Goal: Transaction & Acquisition: Purchase product/service

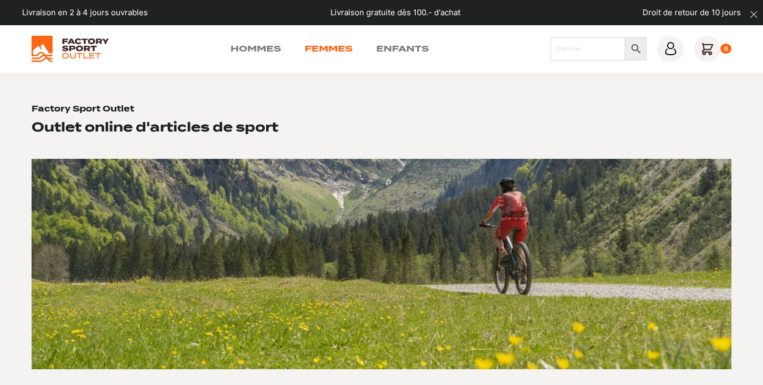
click at [335, 54] on link "Femmes" at bounding box center [329, 49] width 48 height 13
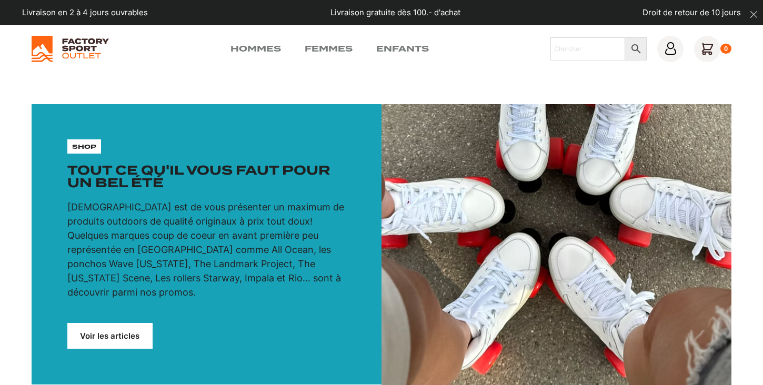
click at [122, 325] on link "Voir les articles" at bounding box center [109, 336] width 85 height 26
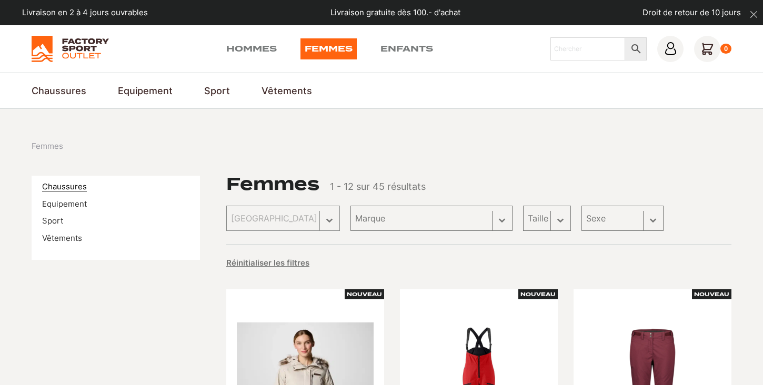
click at [68, 187] on link "Chaussures" at bounding box center [64, 187] width 45 height 10
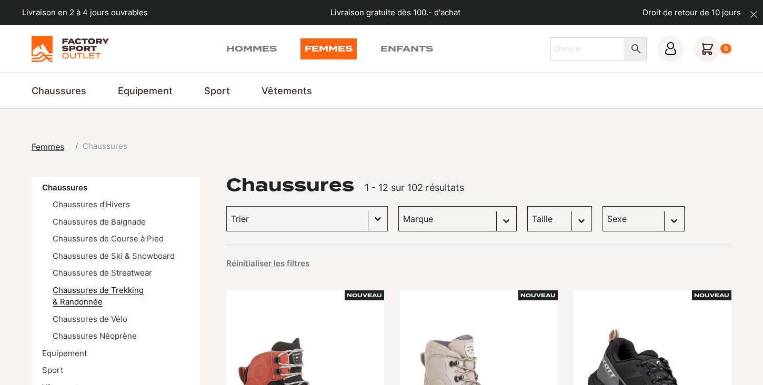
scroll to position [65, 0]
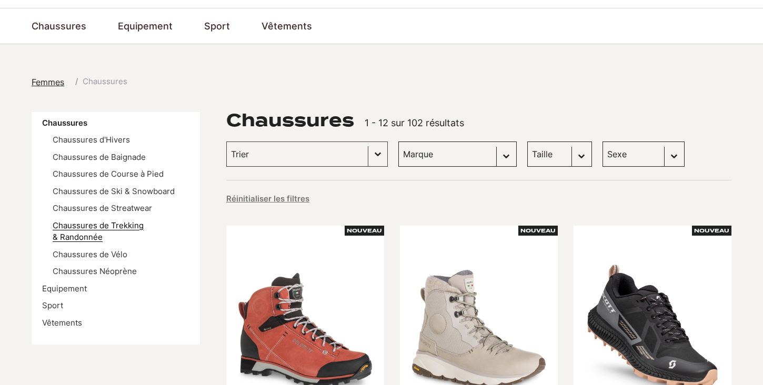
click at [121, 222] on link "Chaussures de Trekking & Randonnée" at bounding box center [98, 231] width 91 height 22
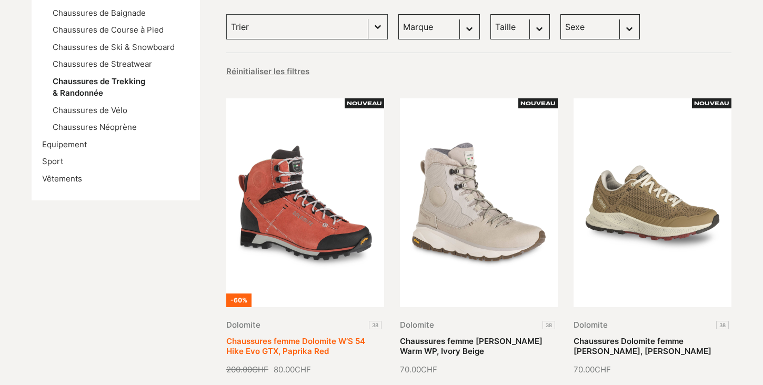
scroll to position [159, 0]
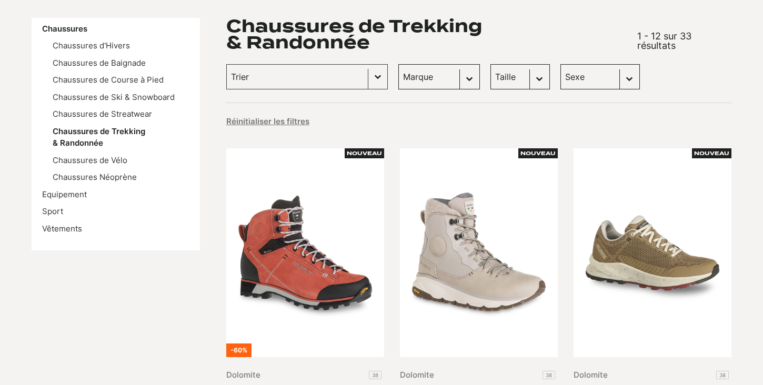
click at [493, 76] on select "Taille 45.5 (3) 37.5 (2) 40.5 (2) 42.5 (2) 43 (2) 43.5 (2) 46 (2) 36 (1) 37 (1)…" at bounding box center [519, 76] width 59 height 25
click at [560, 81] on select "Sexe Femmes (30) Hommes (4)" at bounding box center [599, 76] width 79 height 25
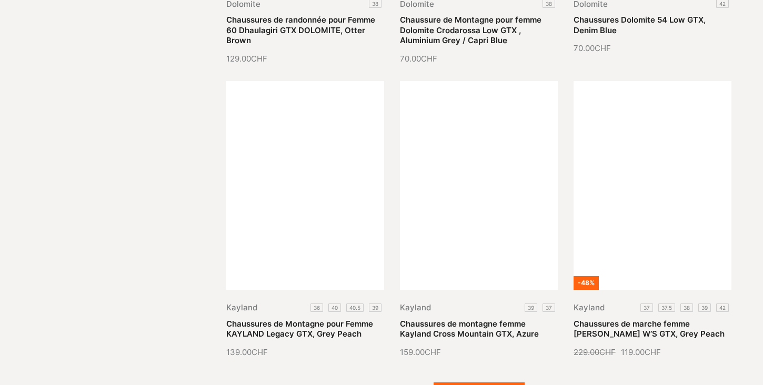
scroll to position [1419, 0]
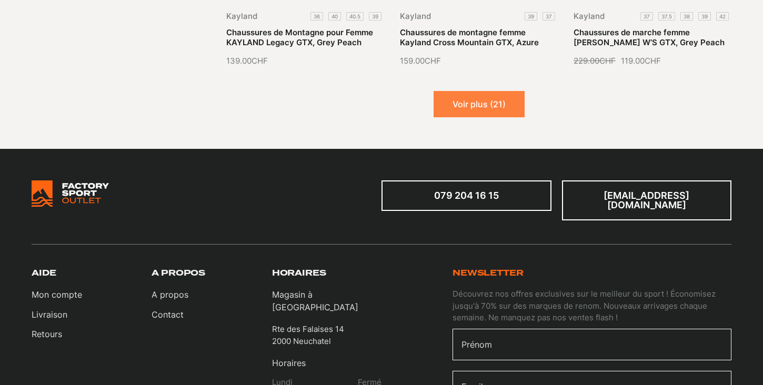
click at [469, 102] on button "Voir plus (21)" at bounding box center [479, 104] width 91 height 26
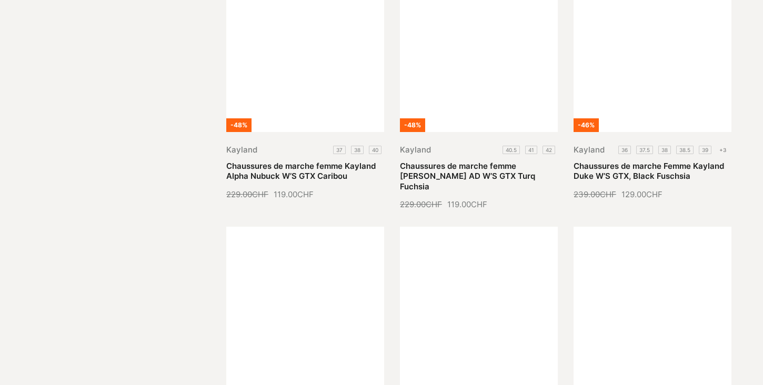
scroll to position [2201, 0]
